Goal: Task Accomplishment & Management: Manage account settings

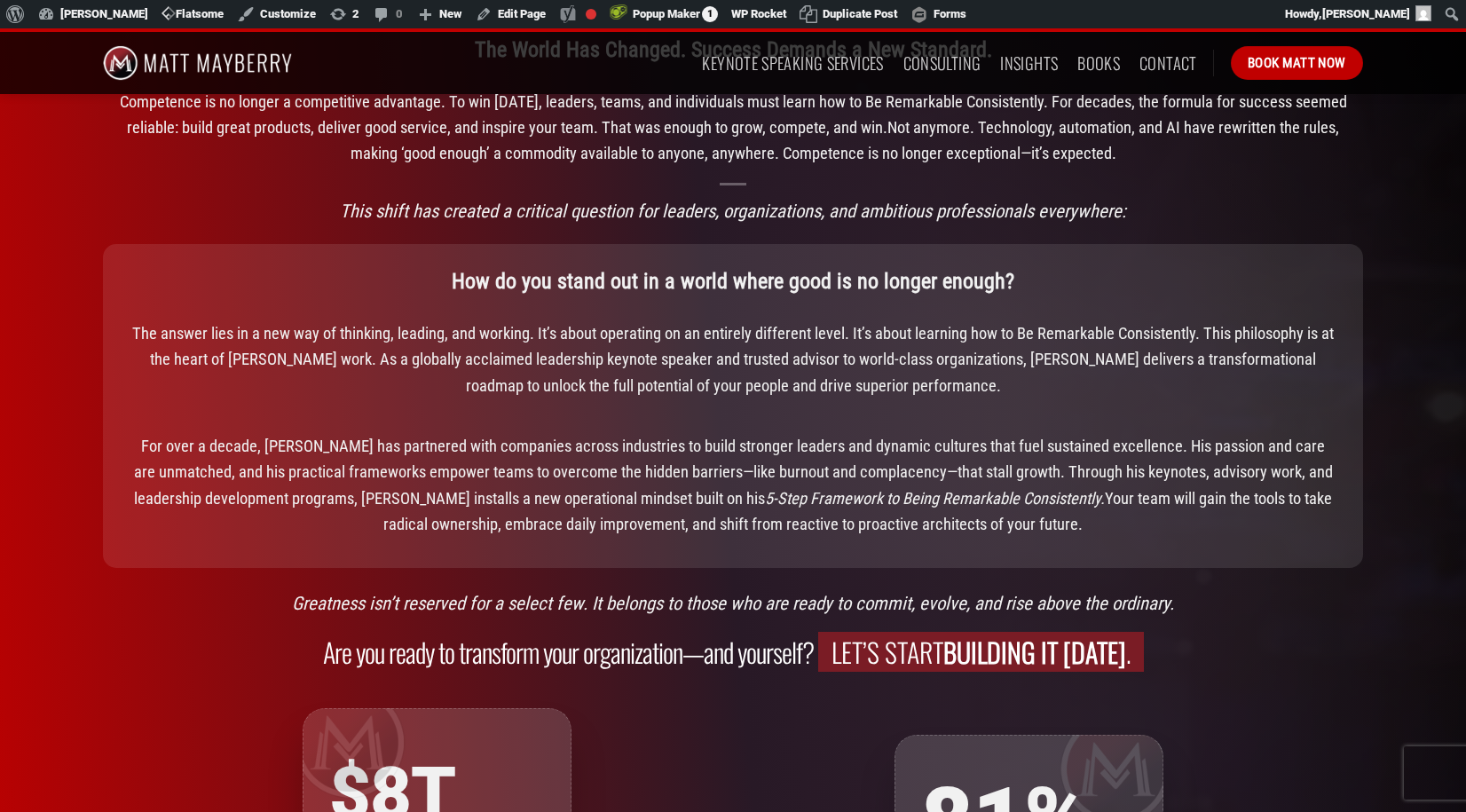
scroll to position [1407, 0]
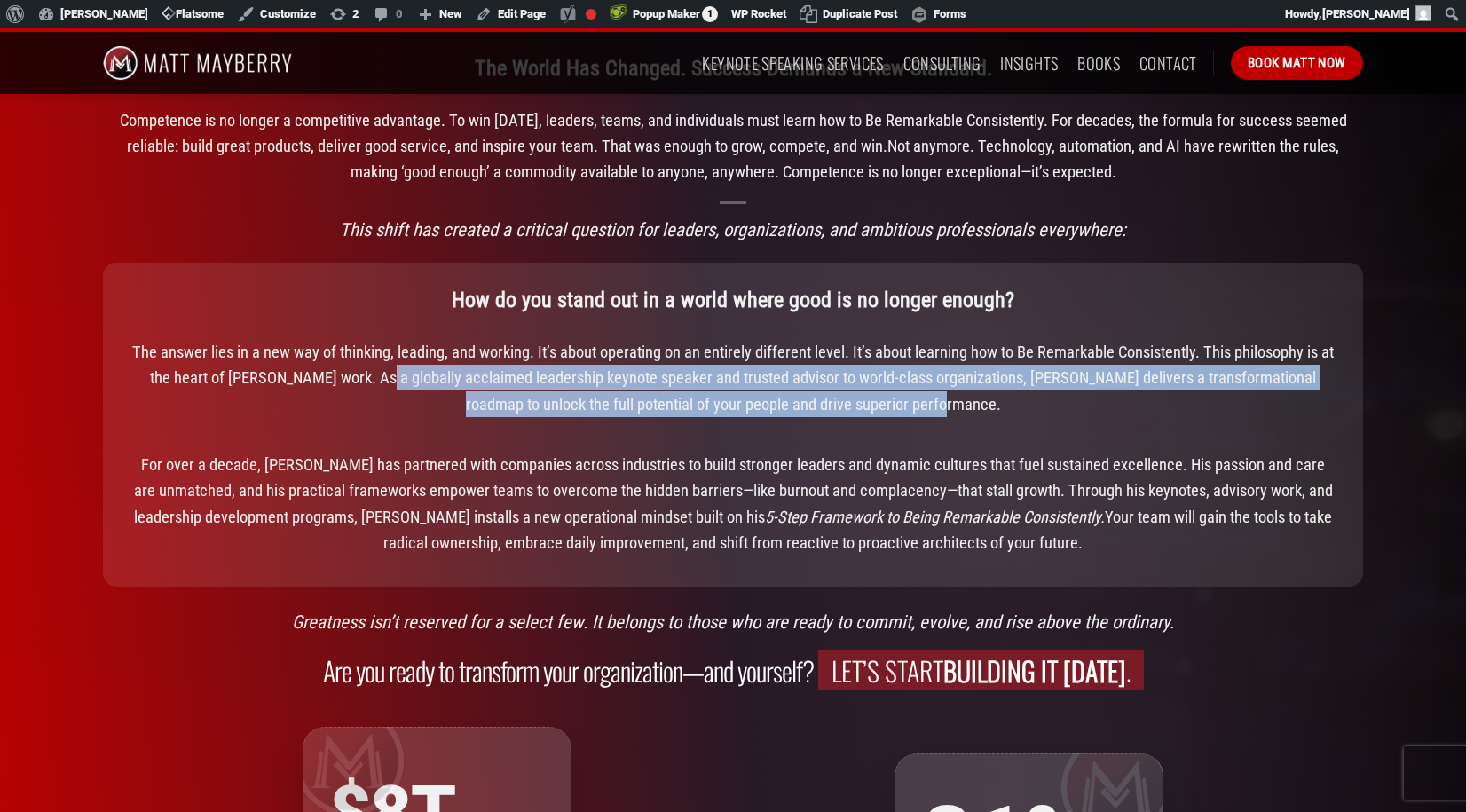
drag, startPoint x: 355, startPoint y: 377, endPoint x: 948, endPoint y: 406, distance: 593.7
click at [948, 406] on p "The answer lies in a new way of thinking, leading, and working. It’s about oper…" at bounding box center [733, 377] width 1207 height 78
copy p "As a globally acclaimed leadership keynote speaker and trusted advisor to world…"
click at [601, 403] on p "The answer lies in a new way of thinking, leading, and working. It’s about oper…" at bounding box center [733, 377] width 1207 height 78
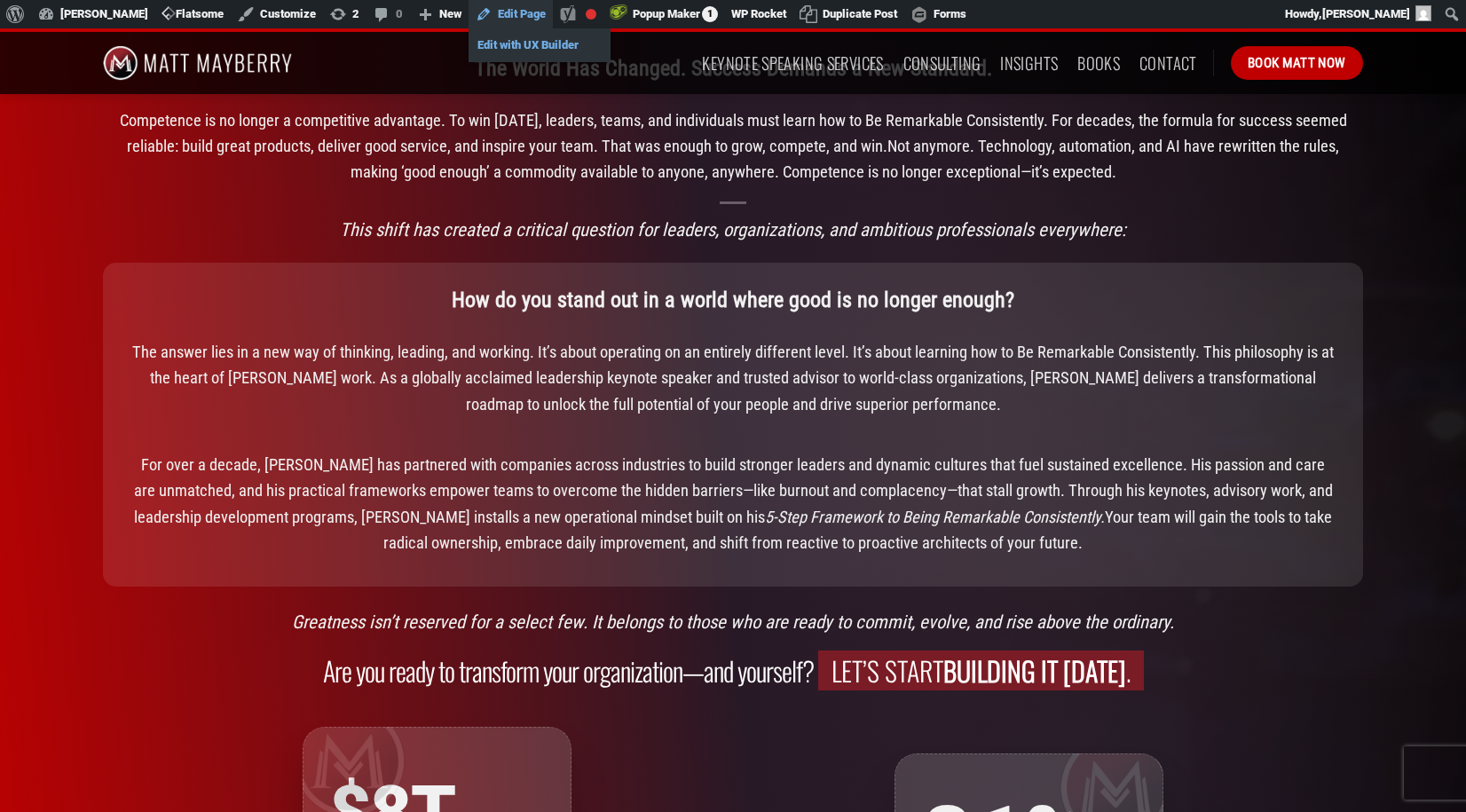
click at [518, 44] on link "Edit with UX Builder" at bounding box center [540, 45] width 142 height 23
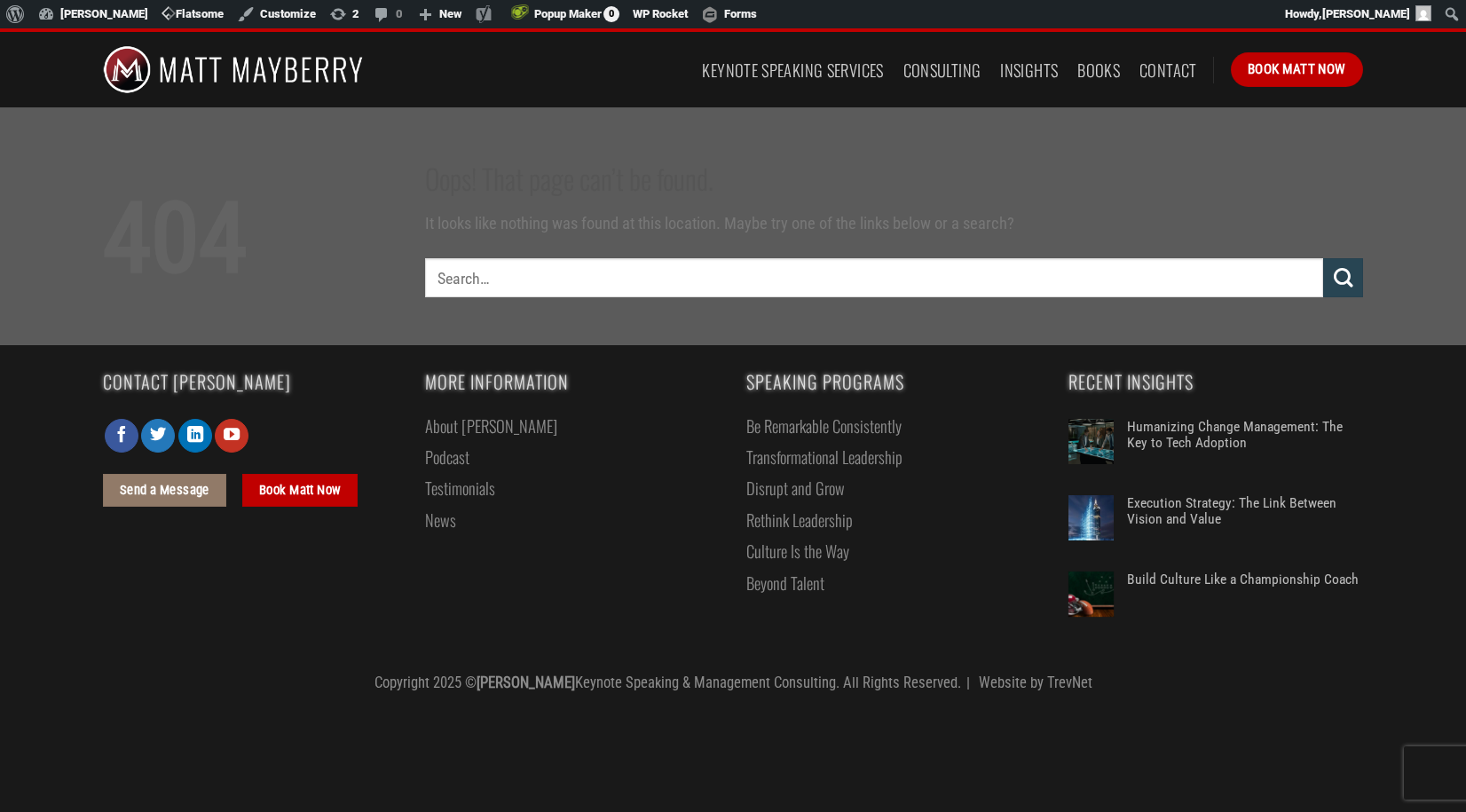
click at [201, 66] on img at bounding box center [232, 70] width 260 height 75
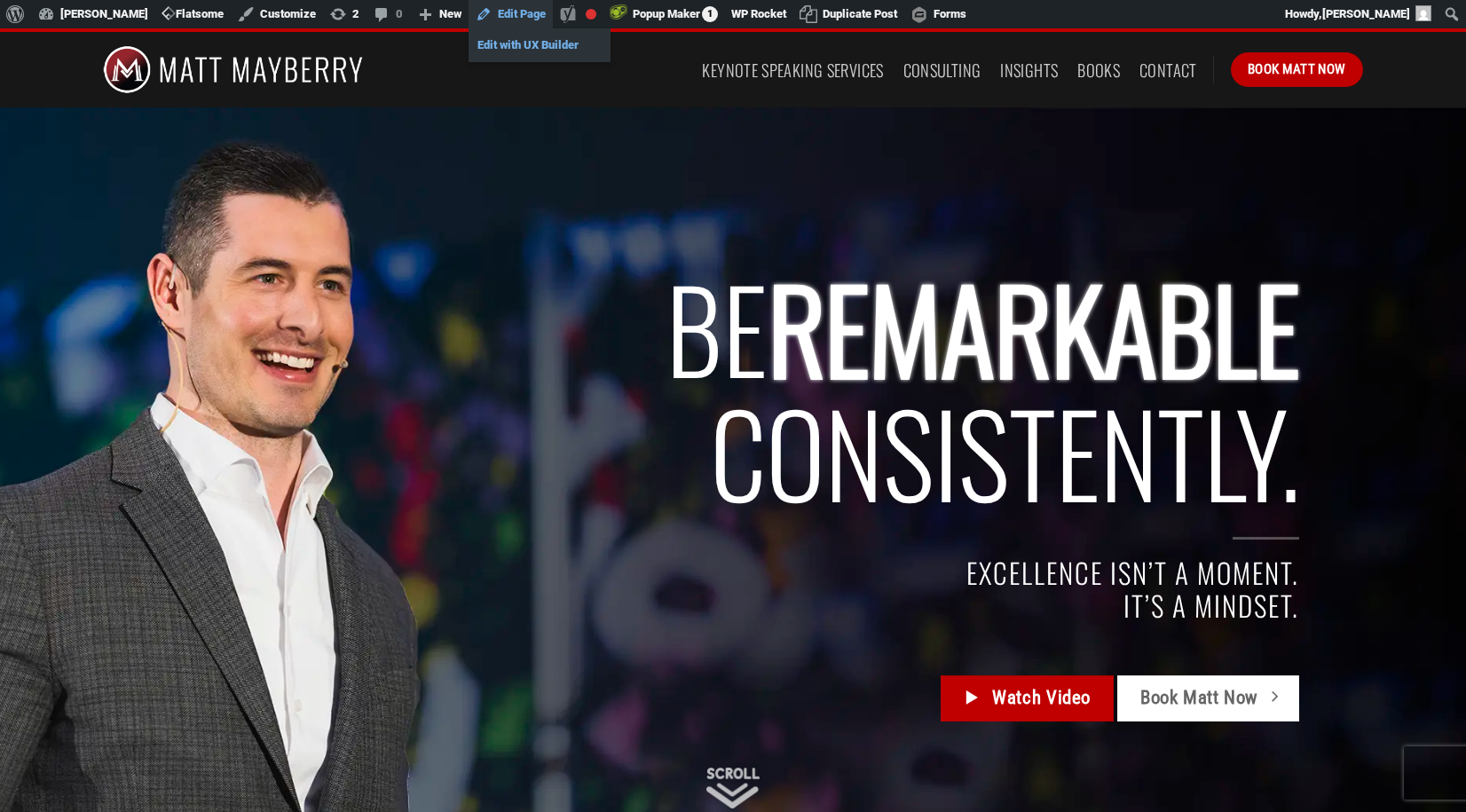
click at [512, 46] on link "Edit with UX Builder" at bounding box center [540, 45] width 142 height 23
click at [513, 12] on link "Edit Page" at bounding box center [511, 14] width 84 height 28
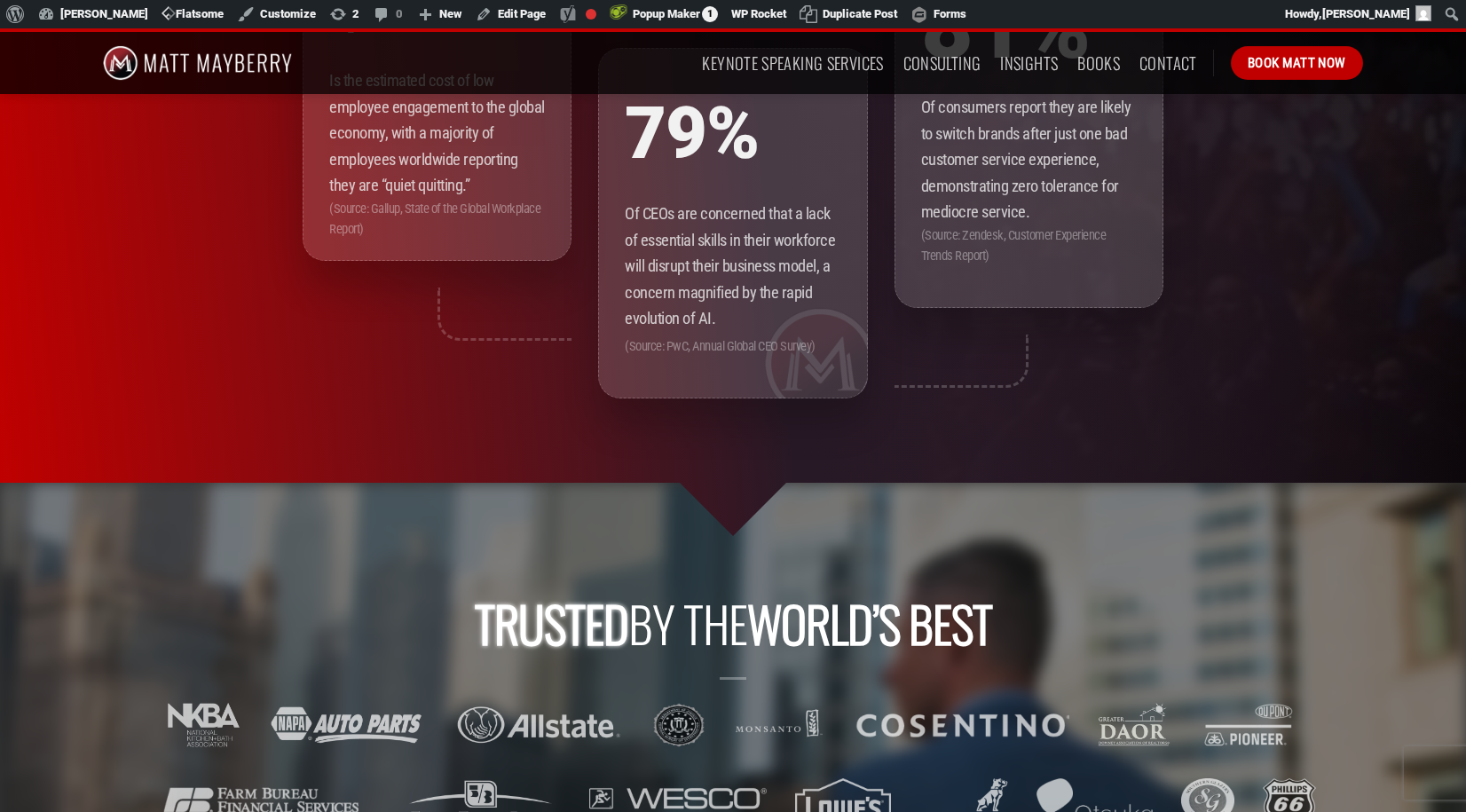
scroll to position [1794, 0]
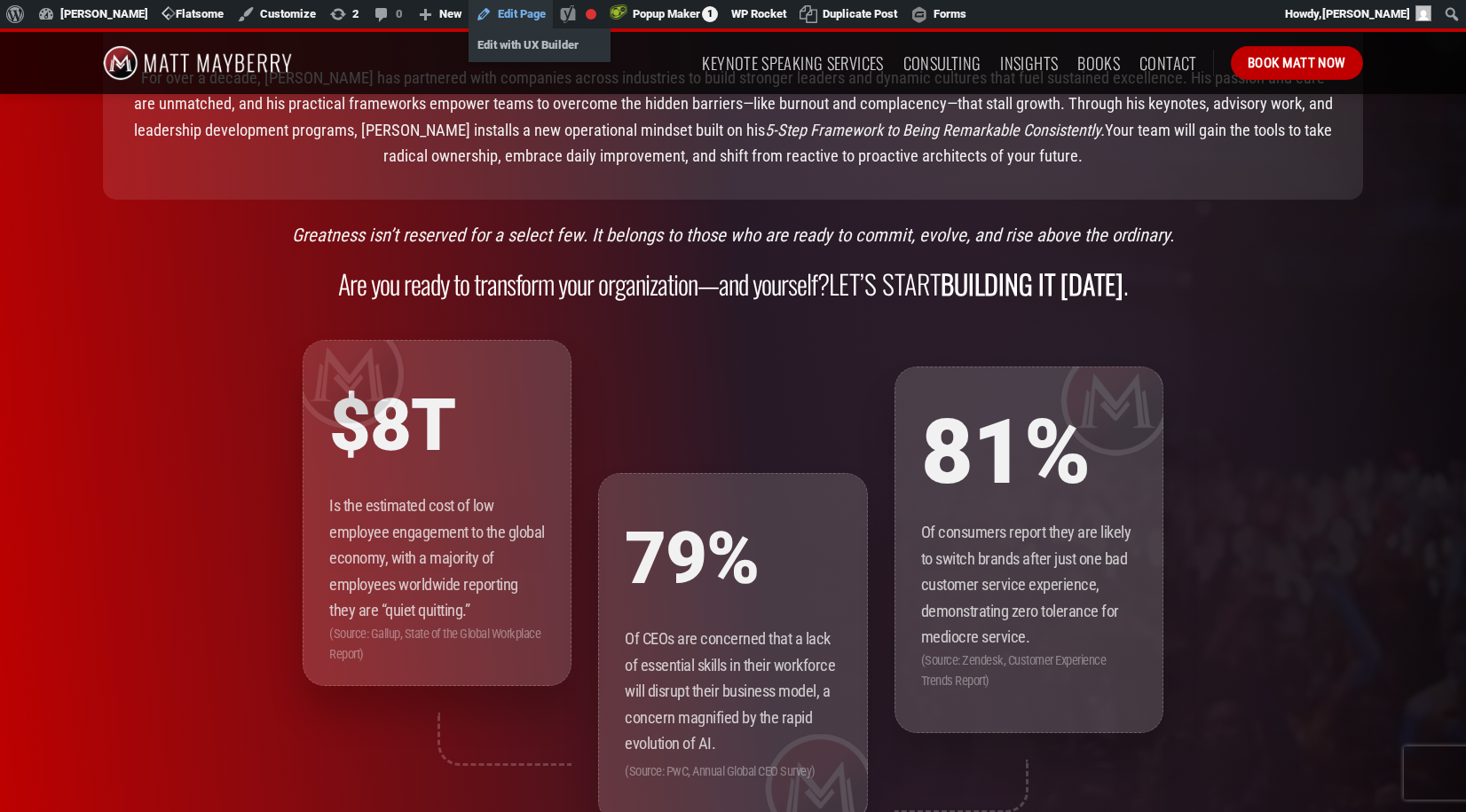
click at [521, 12] on link "Edit Page" at bounding box center [511, 14] width 84 height 28
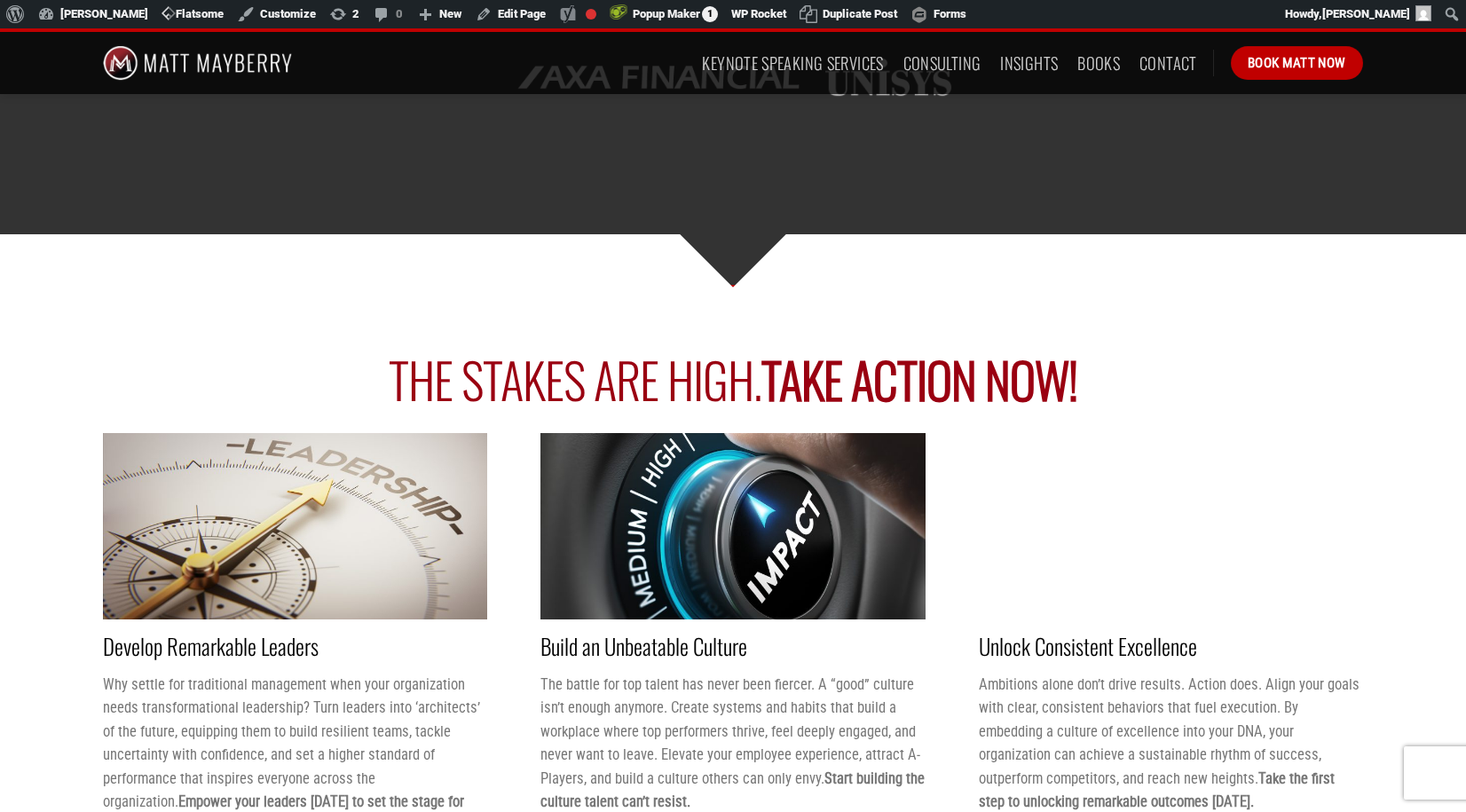
scroll to position [3080, 0]
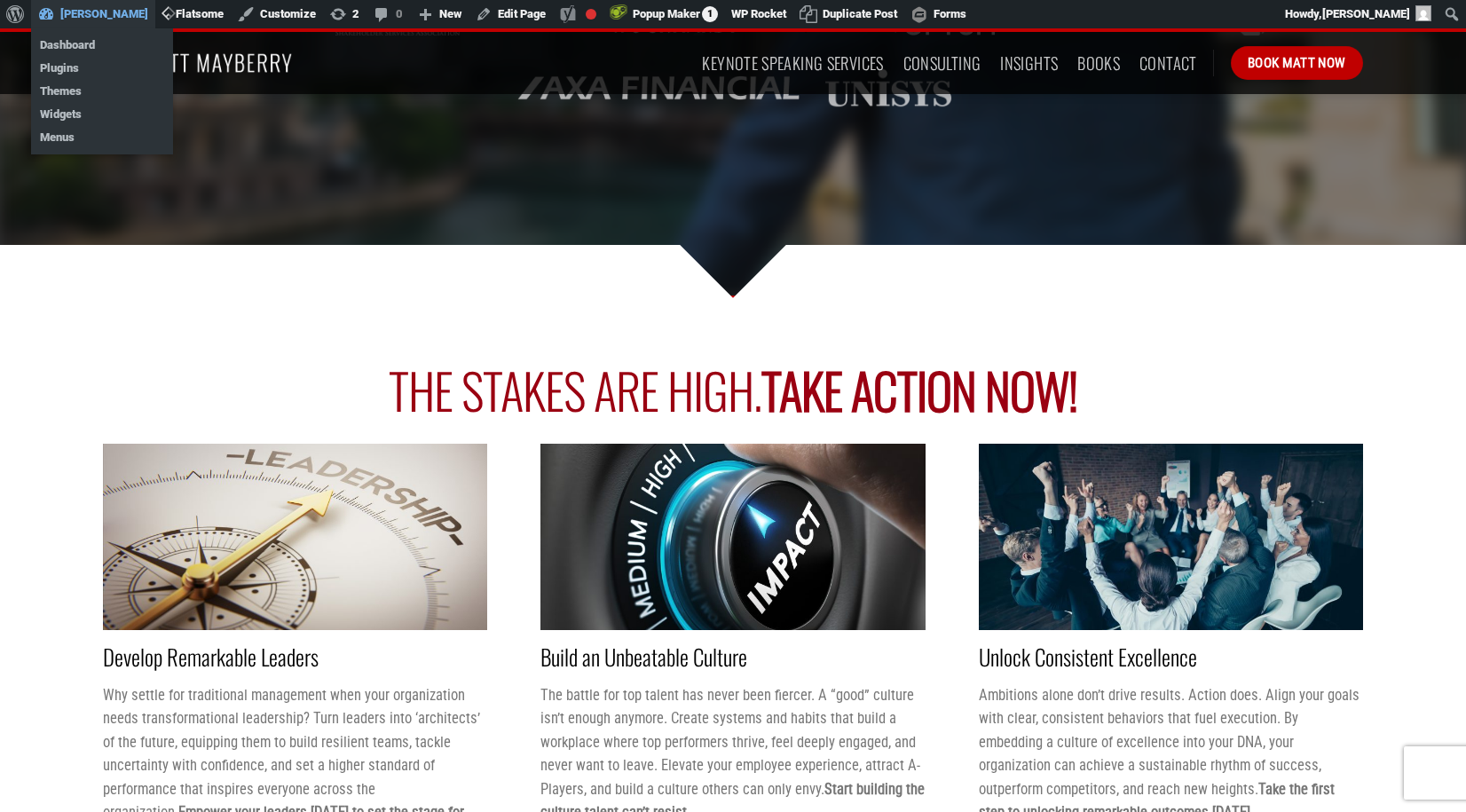
click at [94, 17] on link "[PERSON_NAME]" at bounding box center [93, 14] width 124 height 28
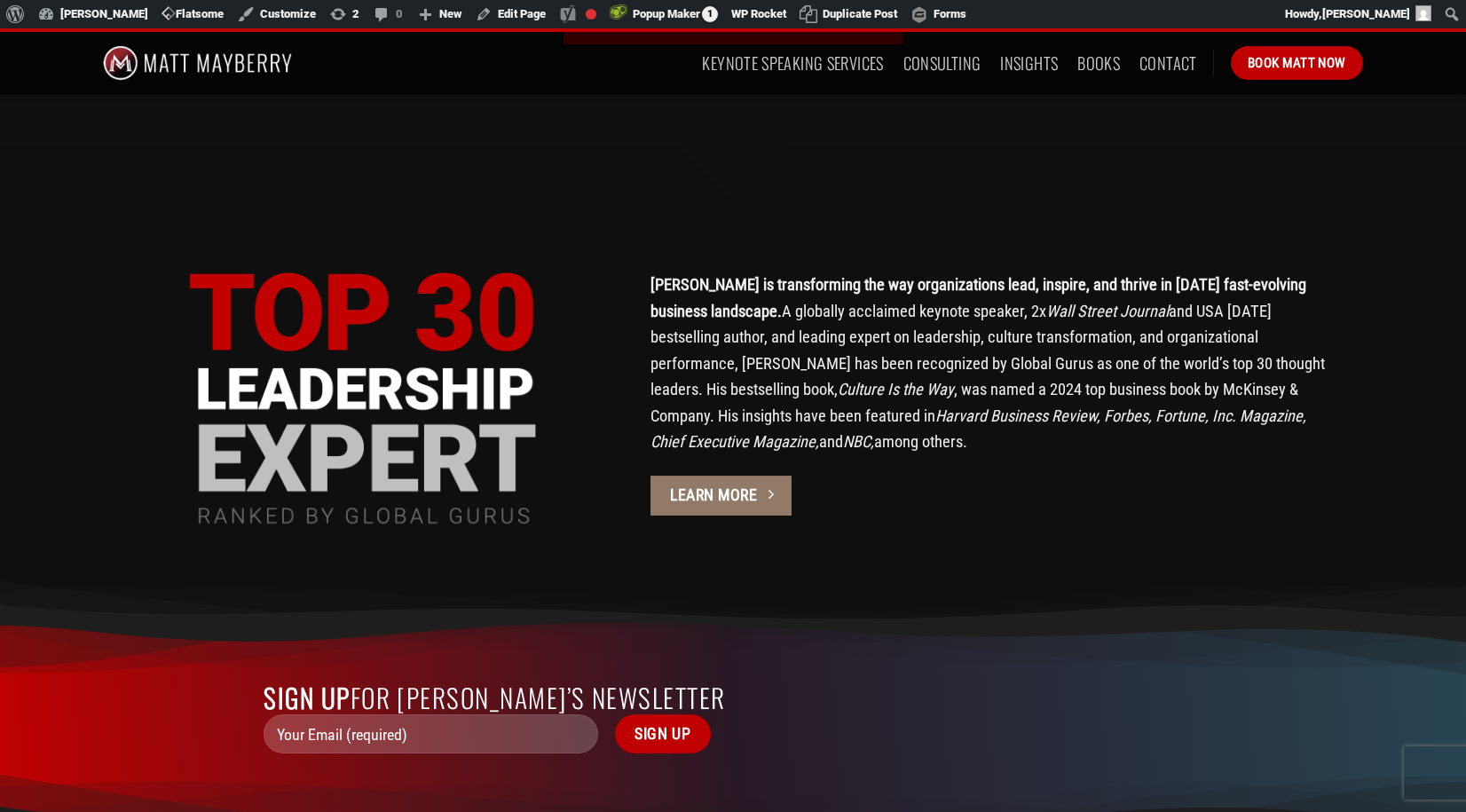
scroll to position [4567, 0]
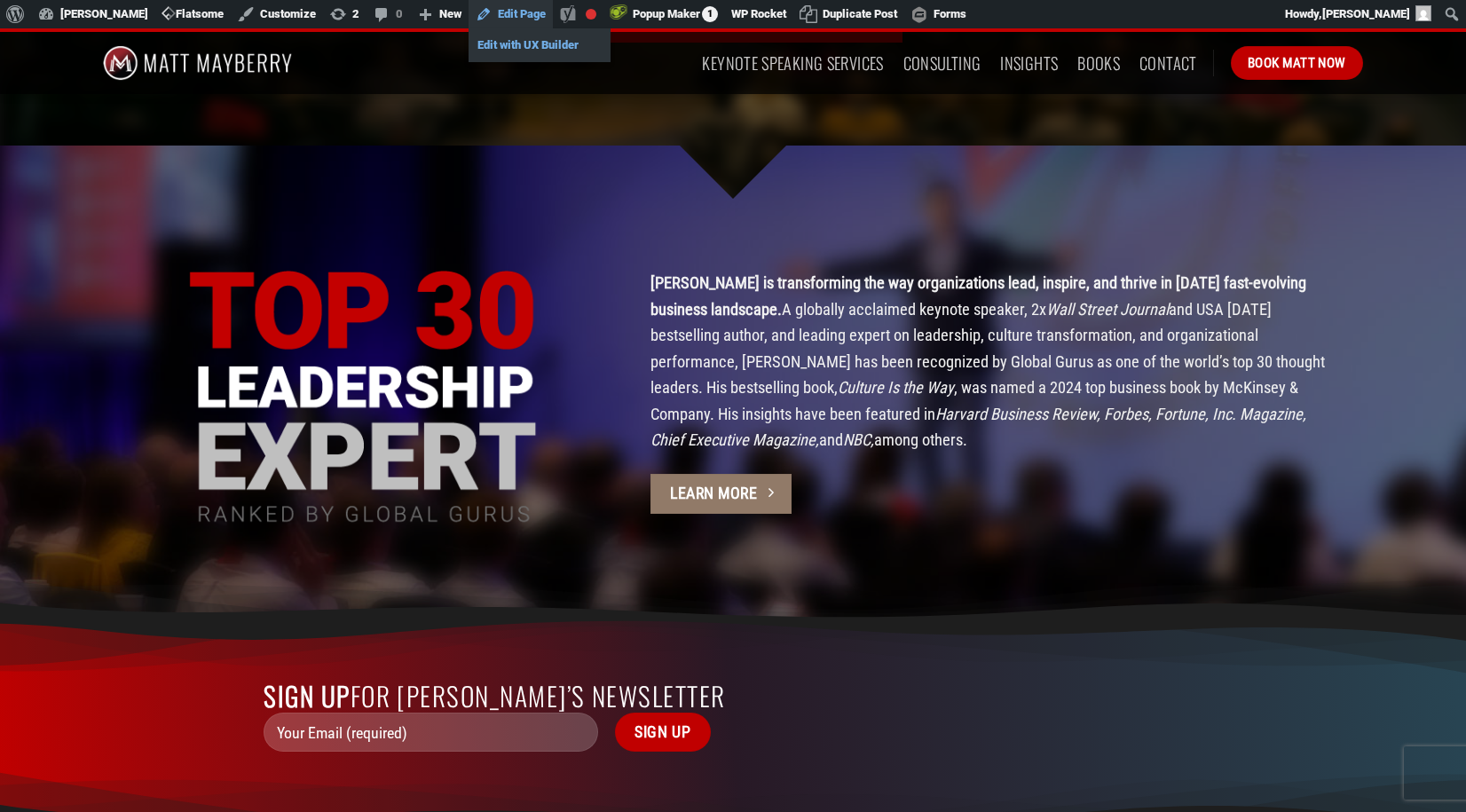
click at [523, 40] on link "Edit with UX Builder" at bounding box center [540, 45] width 142 height 23
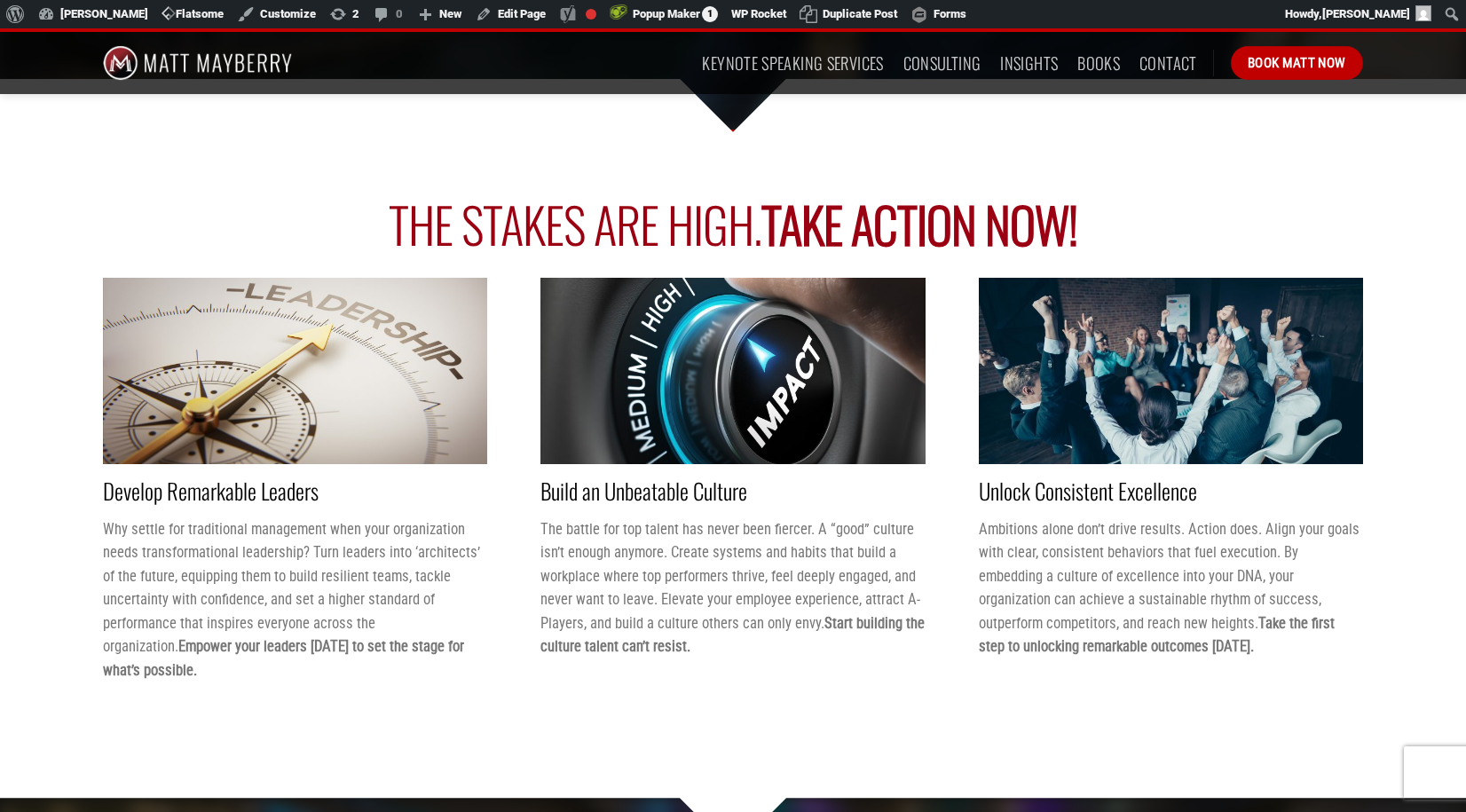
scroll to position [3330, 0]
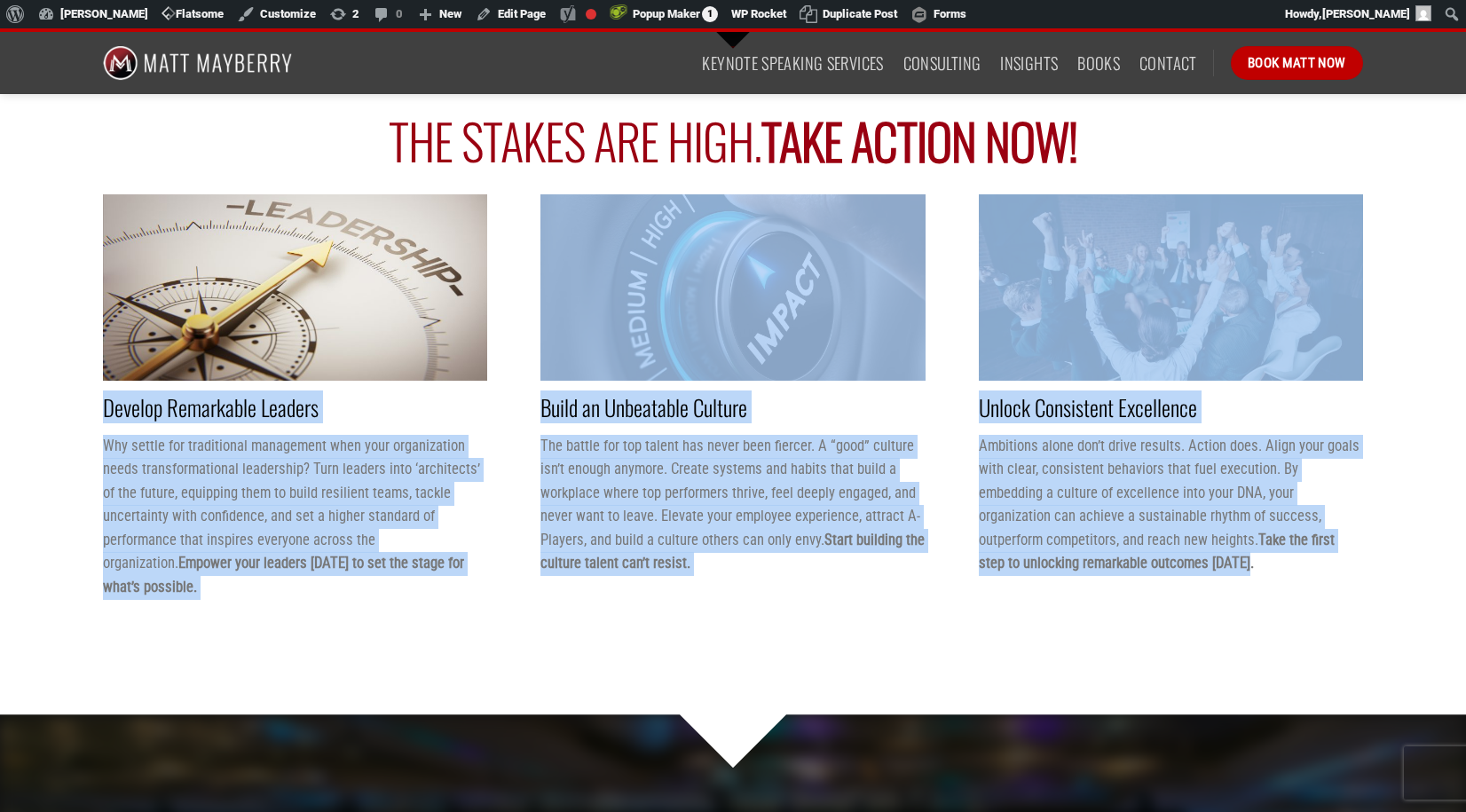
drag, startPoint x: 1091, startPoint y: 568, endPoint x: 103, endPoint y: 407, distance: 1001.0
click at [103, 407] on div "The stakes are high. Take action now! Develop Remarkable Leaders Why settle for…" at bounding box center [733, 366] width 1314 height 510
copy div "Loremip Dolorsitam Consect Adi elitse doe temporincid utlaboreet dolo magn aliq…"
